Goal: Information Seeking & Learning: Check status

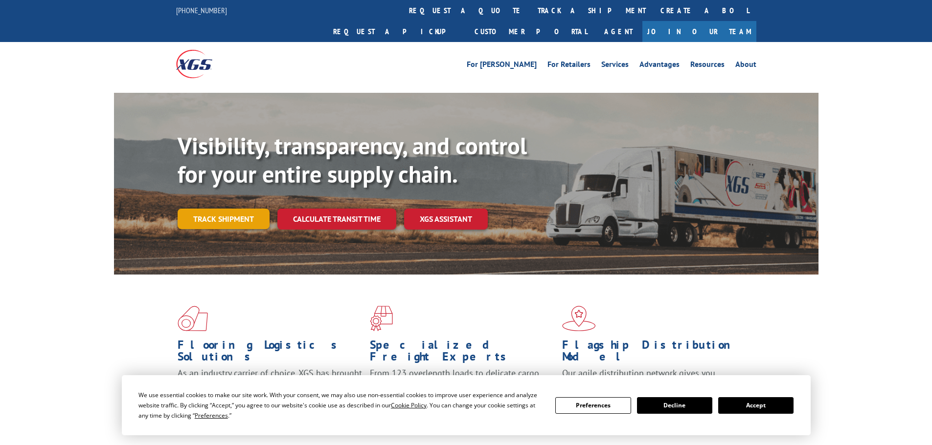
click at [216, 209] on link "Track shipment" at bounding box center [224, 219] width 92 height 21
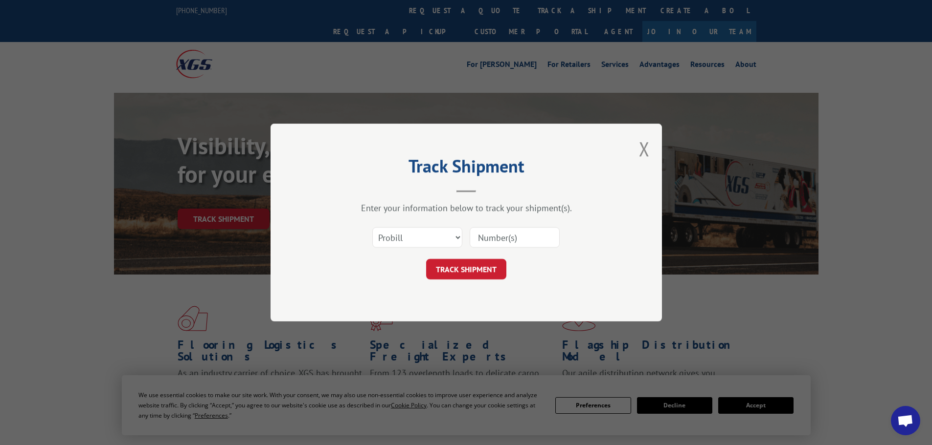
click at [487, 234] on input at bounding box center [514, 237] width 90 height 21
paste input "17232549"
type input "17232549"
click at [469, 264] on button "TRACK SHIPMENT" at bounding box center [466, 269] width 80 height 21
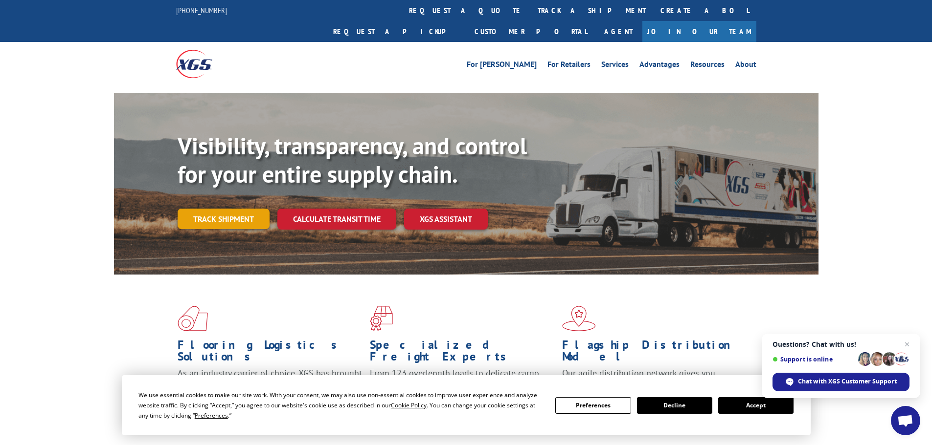
click at [238, 209] on link "Track shipment" at bounding box center [224, 219] width 92 height 21
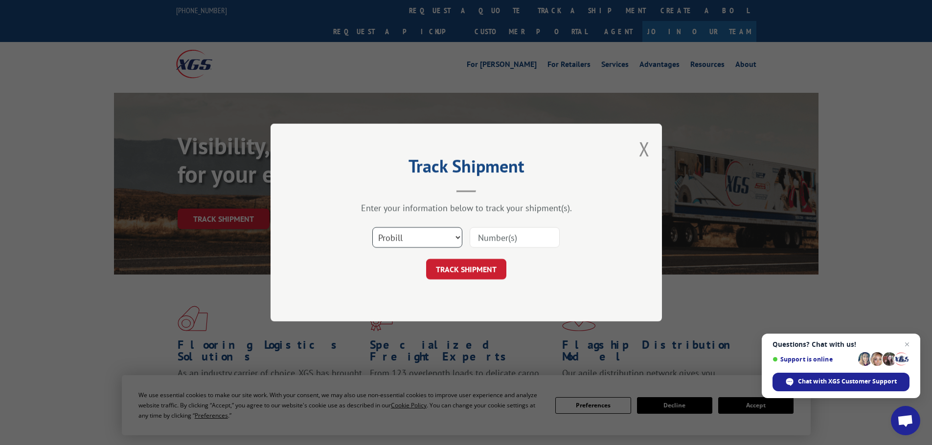
click at [389, 242] on select "Select category... Probill BOL PO" at bounding box center [417, 237] width 90 height 21
select select "bol"
click at [372, 227] on select "Select category... Probill BOL PO" at bounding box center [417, 237] width 90 height 21
click at [516, 235] on input at bounding box center [514, 237] width 90 height 21
paste input "5474715"
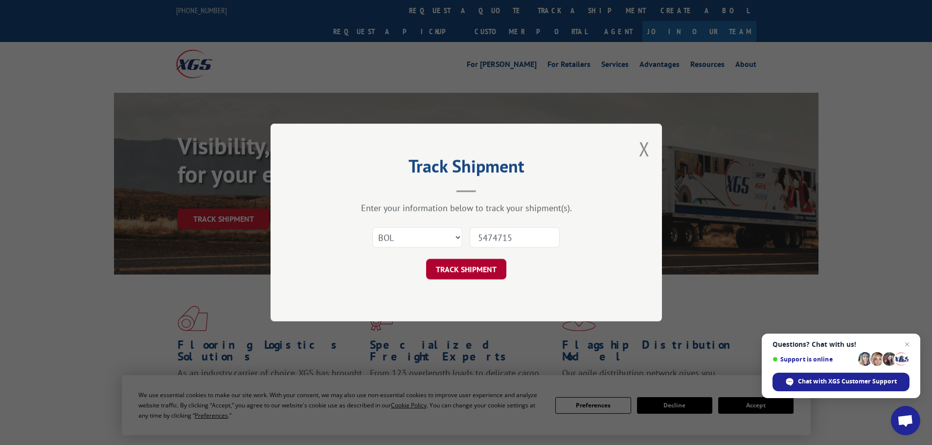
type input "5474715"
click at [484, 271] on button "TRACK SHIPMENT" at bounding box center [466, 269] width 80 height 21
